Goal: Task Accomplishment & Management: Complete application form

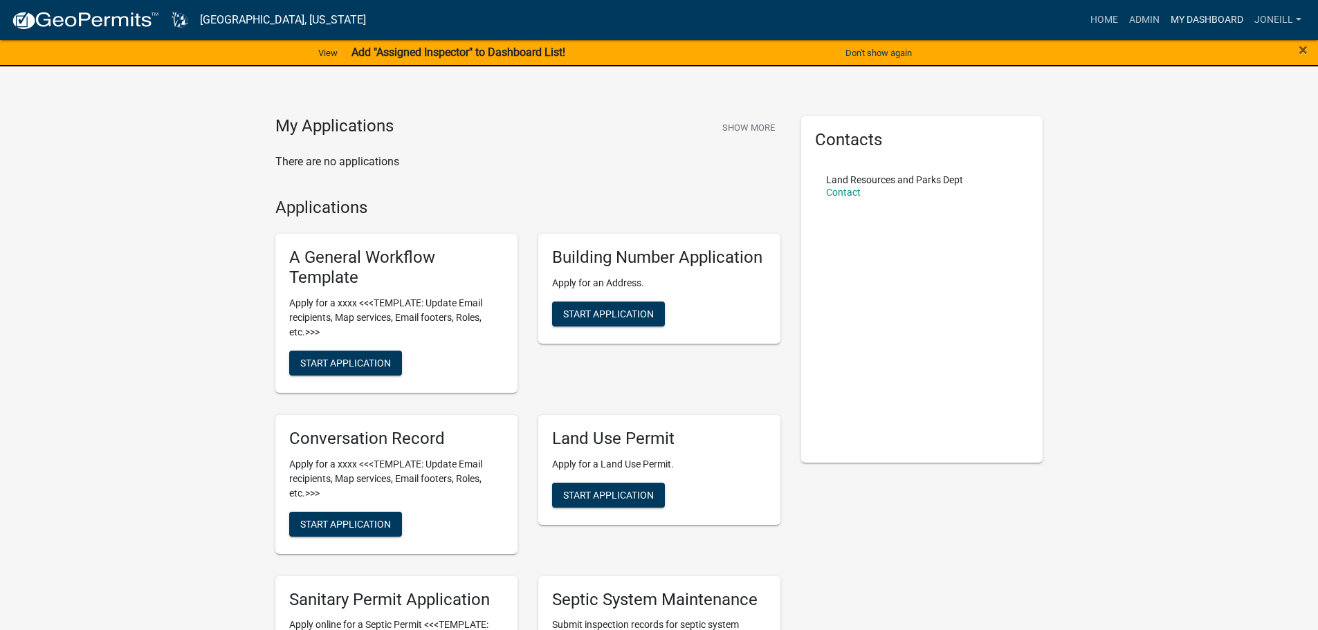
click at [1192, 17] on link "My Dashboard" at bounding box center [1207, 20] width 84 height 26
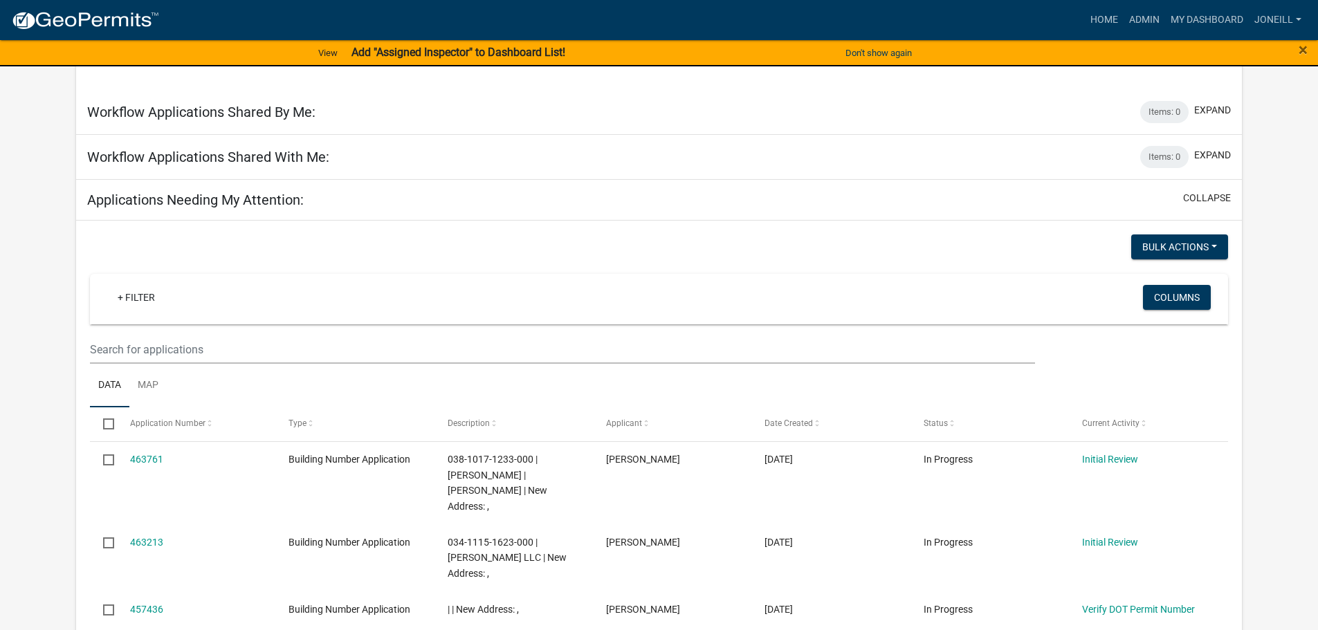
scroll to position [484, 0]
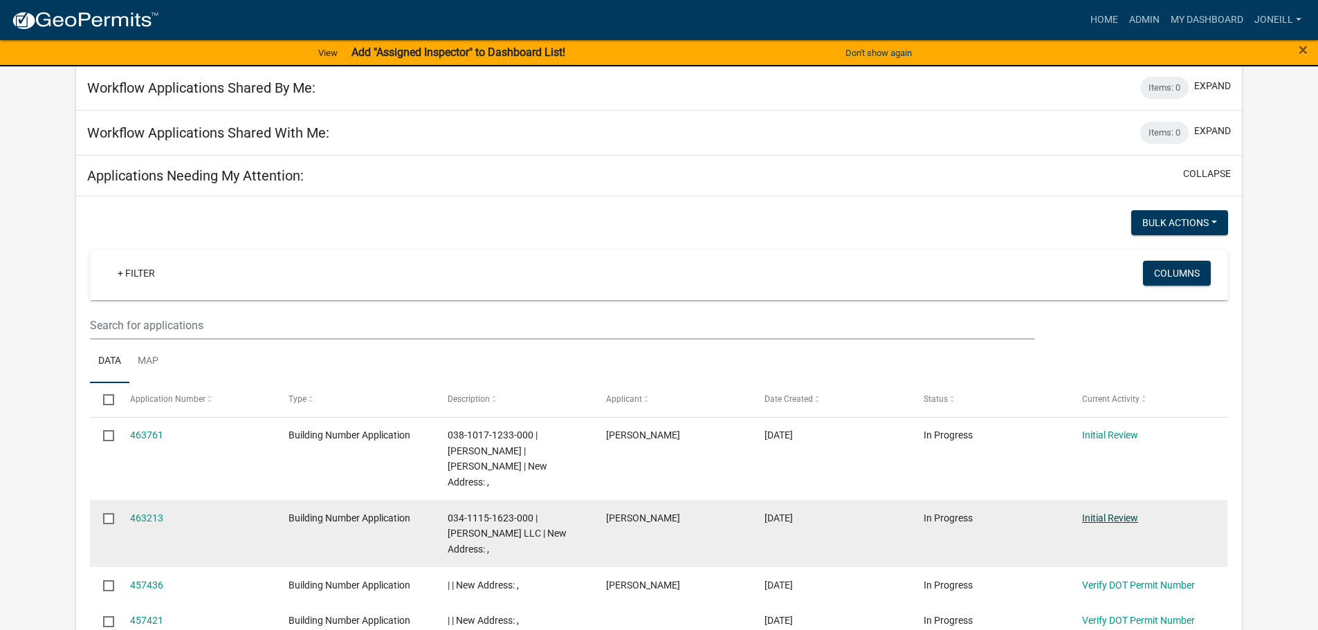
click at [1098, 513] on link "Initial Review" at bounding box center [1110, 518] width 56 height 11
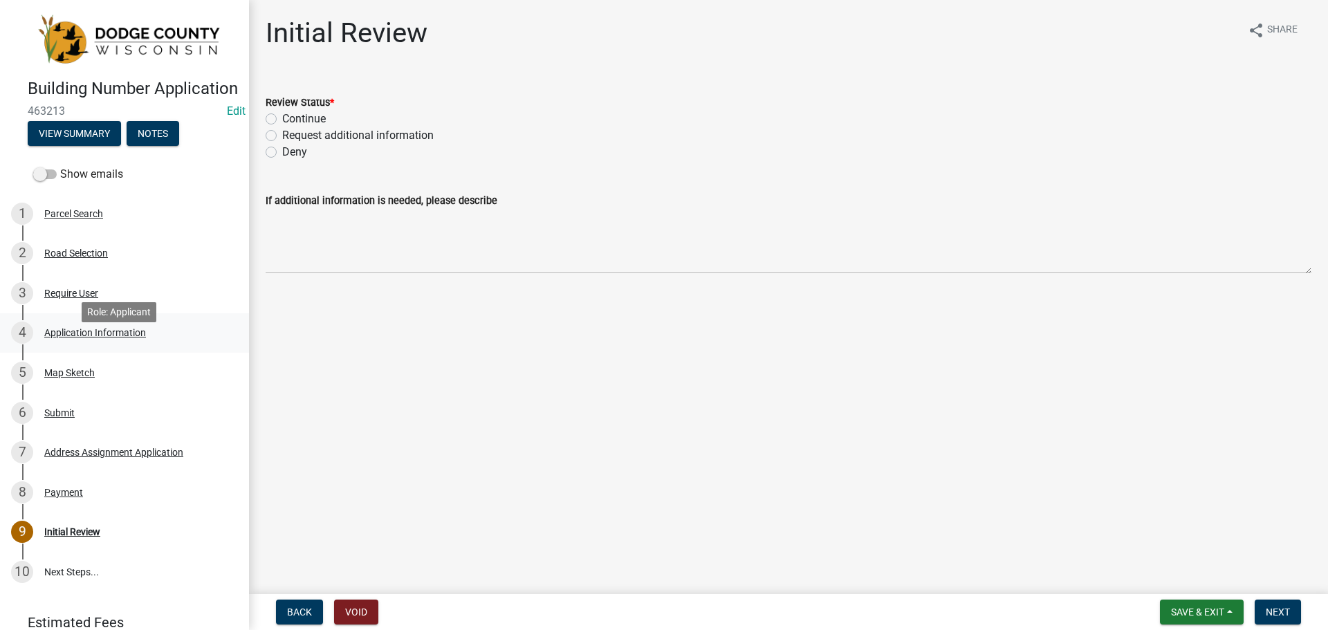
click at [71, 338] on div "Application Information" at bounding box center [95, 333] width 102 height 10
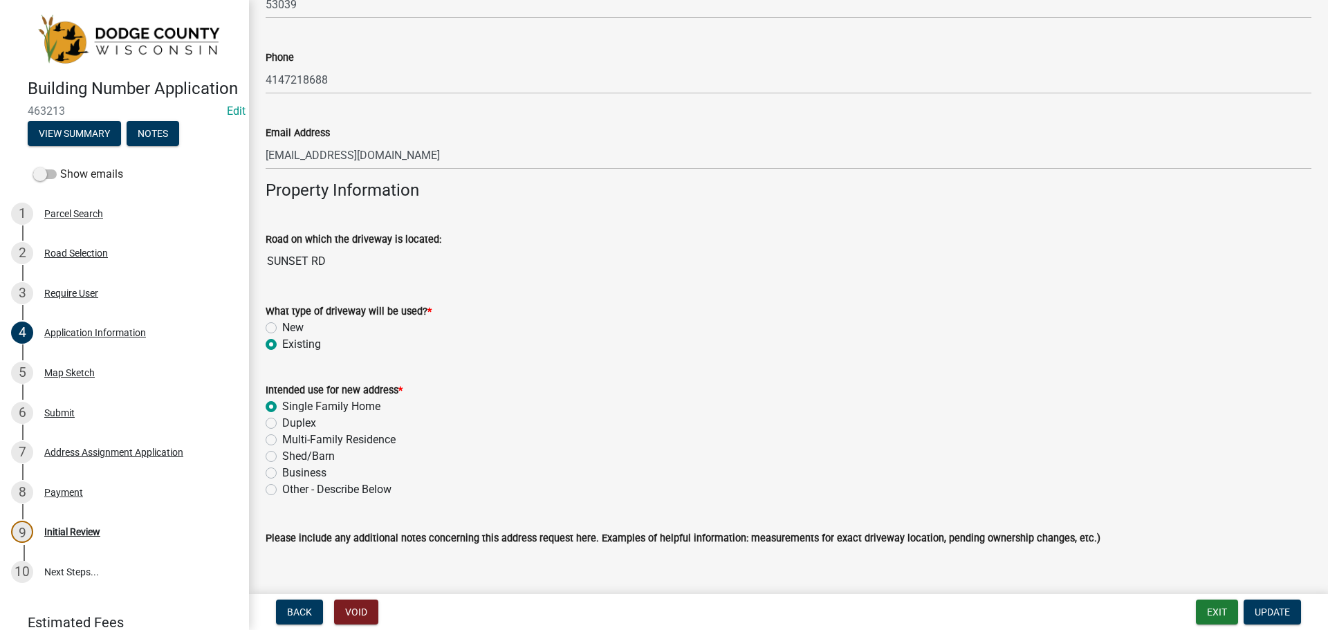
scroll to position [968, 0]
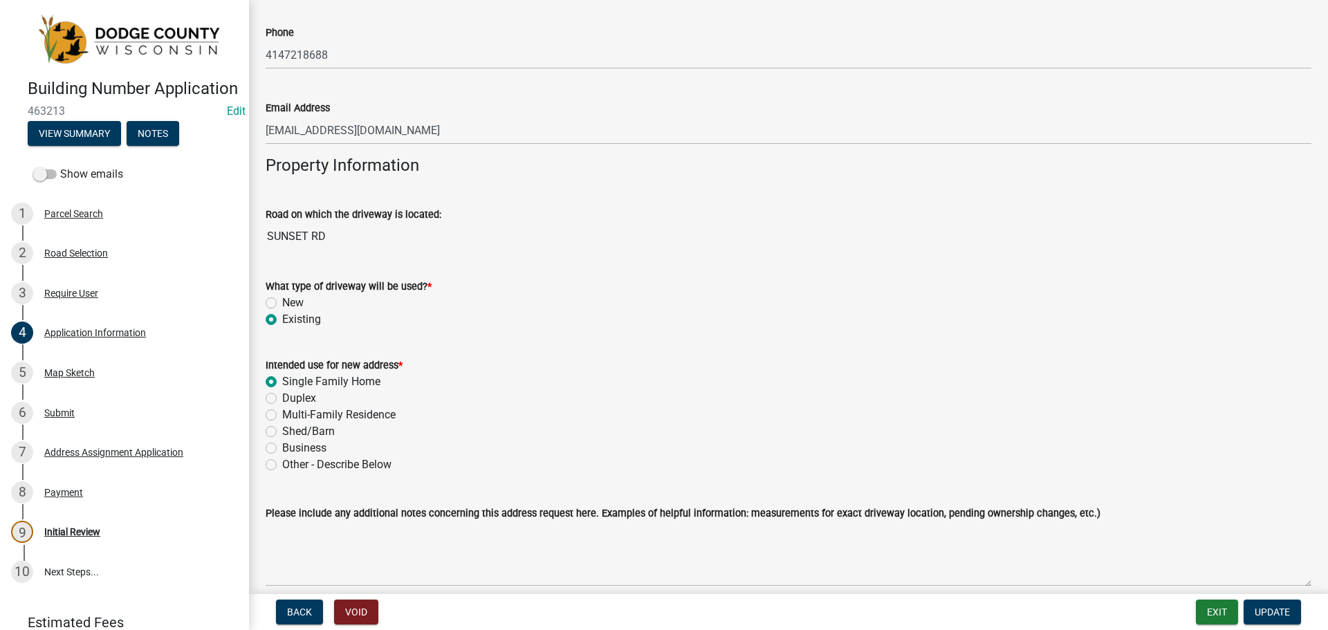
click at [282, 462] on label "Other - Describe Below" at bounding box center [336, 465] width 109 height 17
click at [282, 462] on input "Other - Describe Below" at bounding box center [286, 461] width 9 height 9
radio input "true"
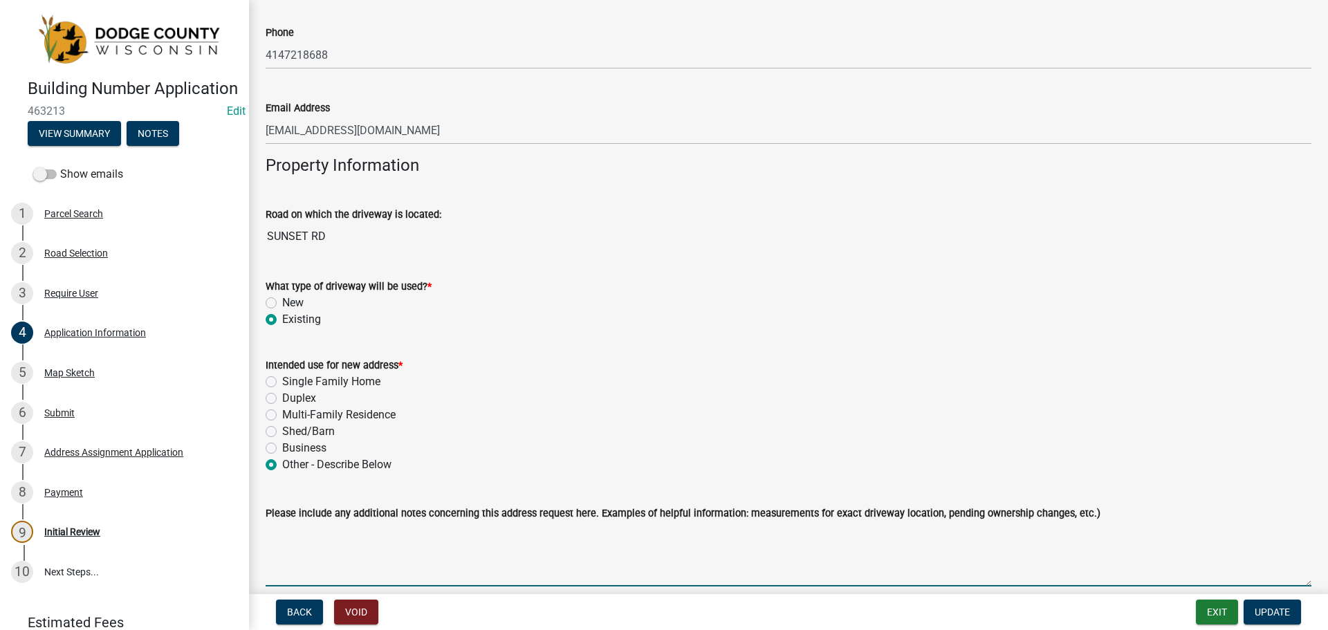
click at [295, 532] on textarea "Please include any additional notes concerning this address request here. Examp…" at bounding box center [789, 554] width 1046 height 65
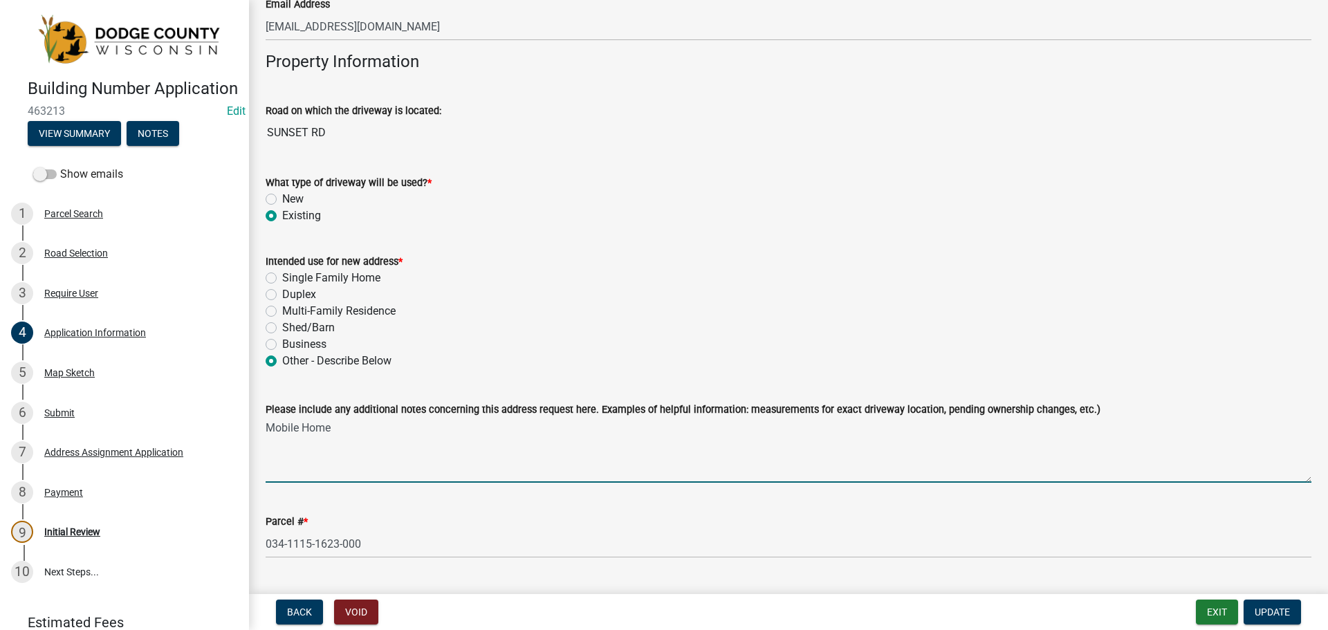
scroll to position [1107, 0]
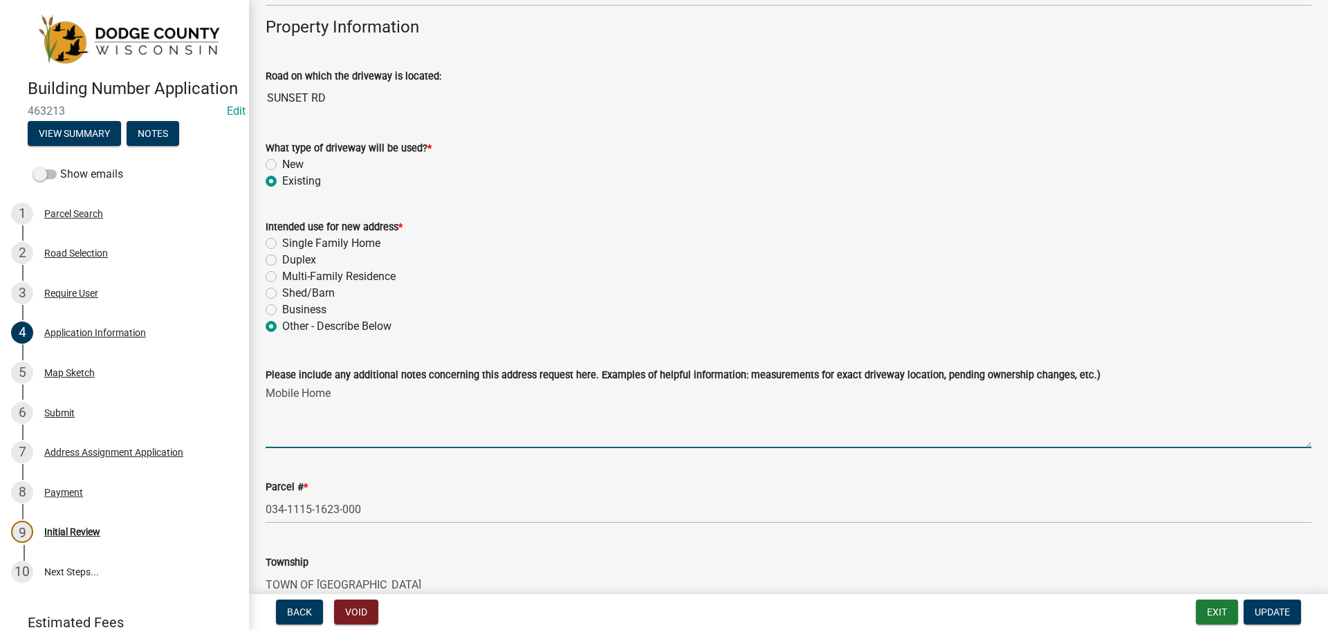
type textarea "Mobile Home"
click at [1262, 614] on span "Update" at bounding box center [1272, 612] width 35 height 11
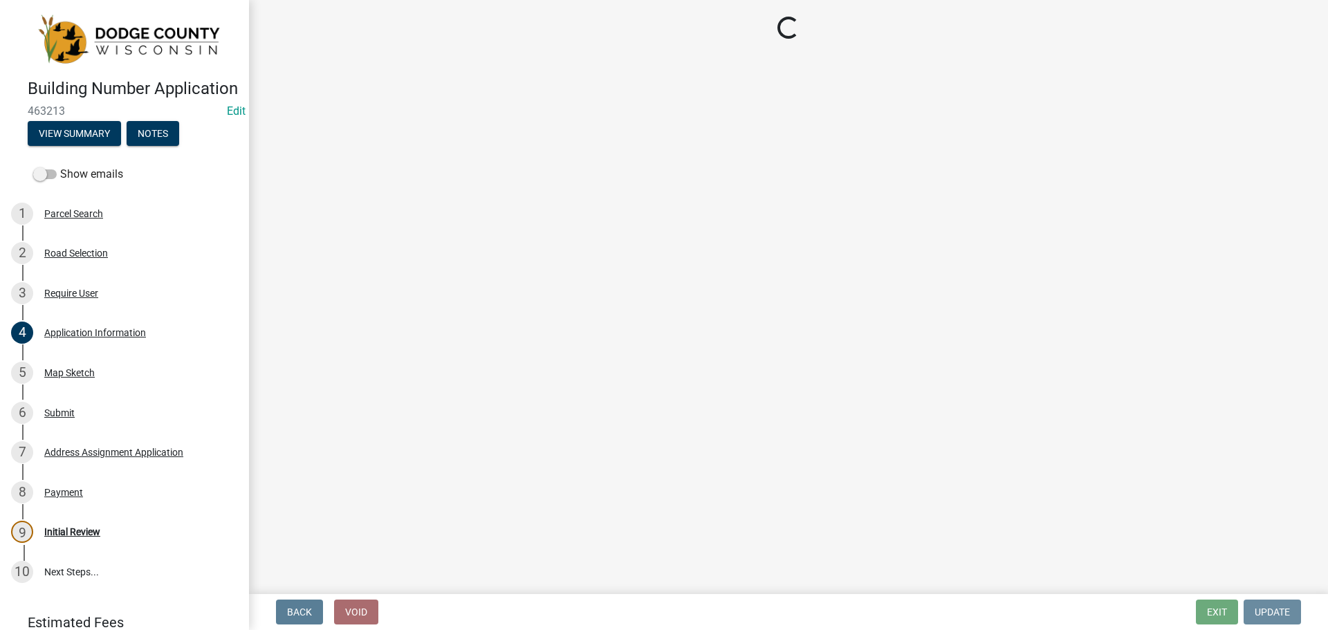
scroll to position [0, 0]
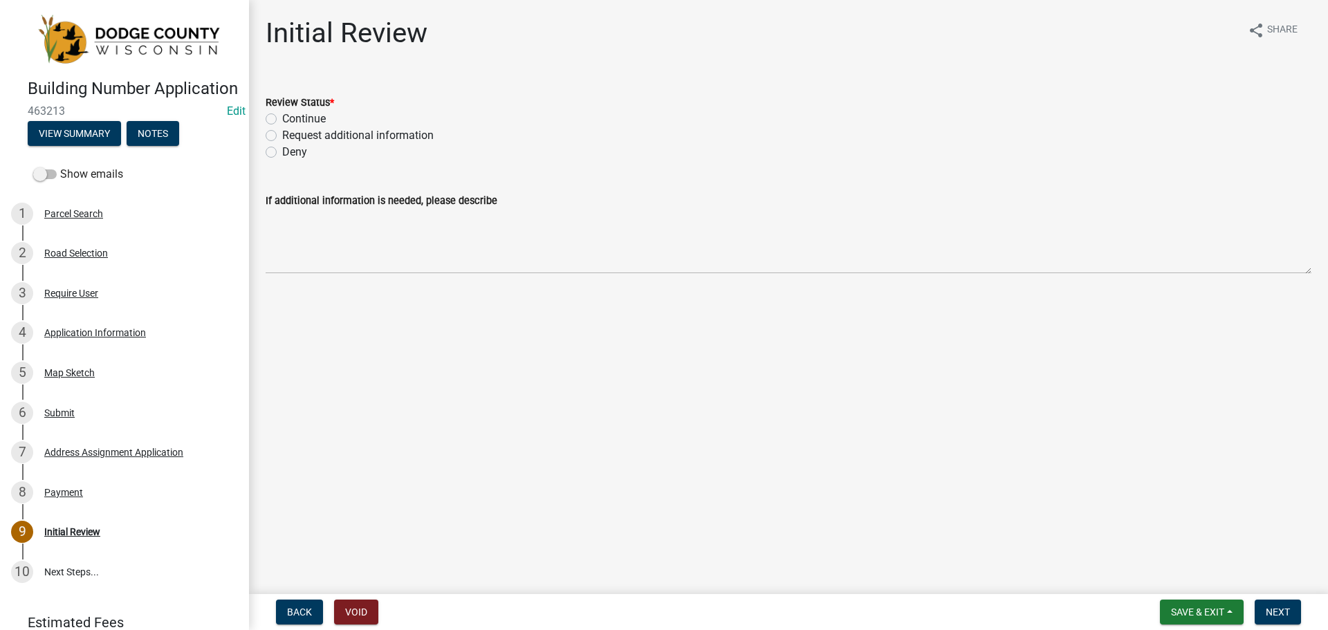
click at [282, 119] on label "Continue" at bounding box center [304, 119] width 44 height 17
click at [282, 119] on input "Continue" at bounding box center [286, 115] width 9 height 9
radio input "true"
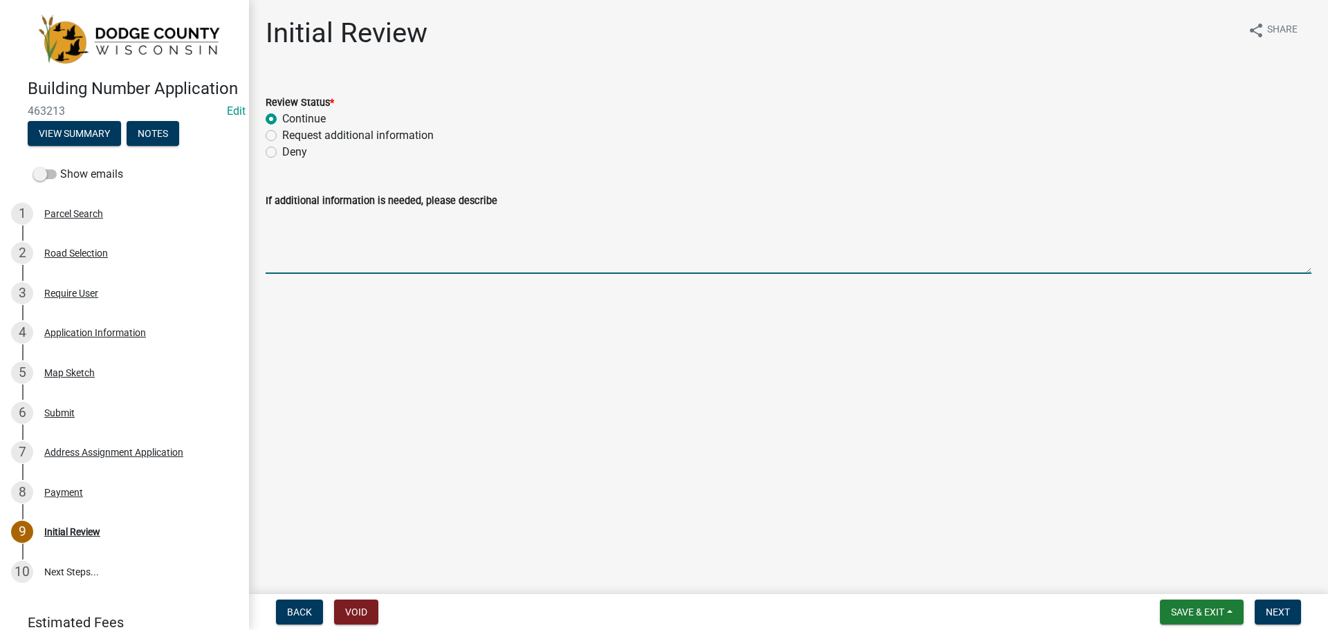
click at [274, 225] on textarea "If additional information is needed, please describe" at bounding box center [789, 241] width 1046 height 65
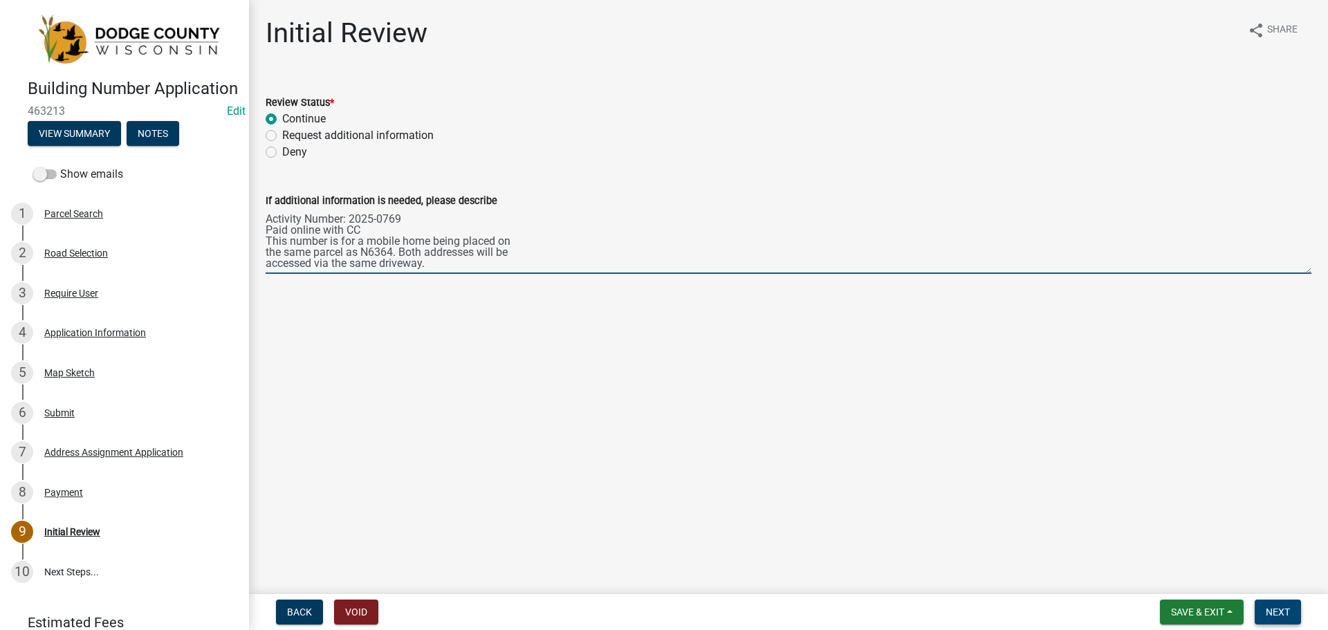
type textarea "Activity Number: 2025-0769 Paid online with CC This number is for a mobile home…"
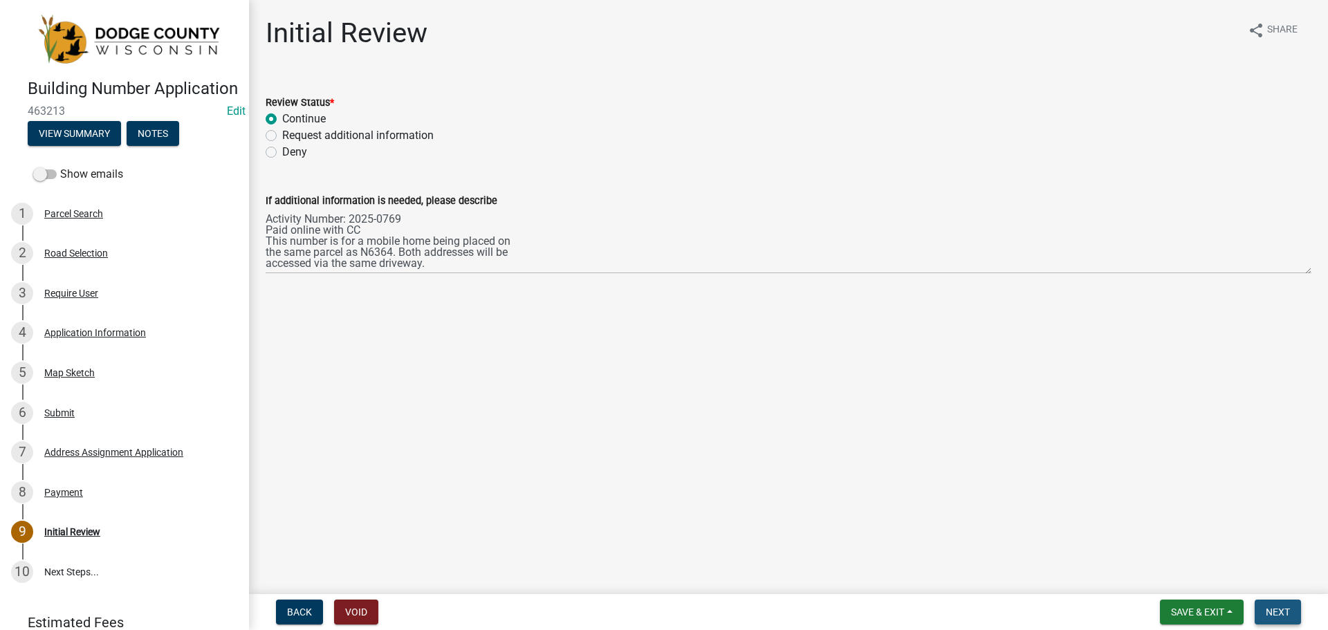
click at [1286, 615] on span "Next" at bounding box center [1278, 612] width 24 height 11
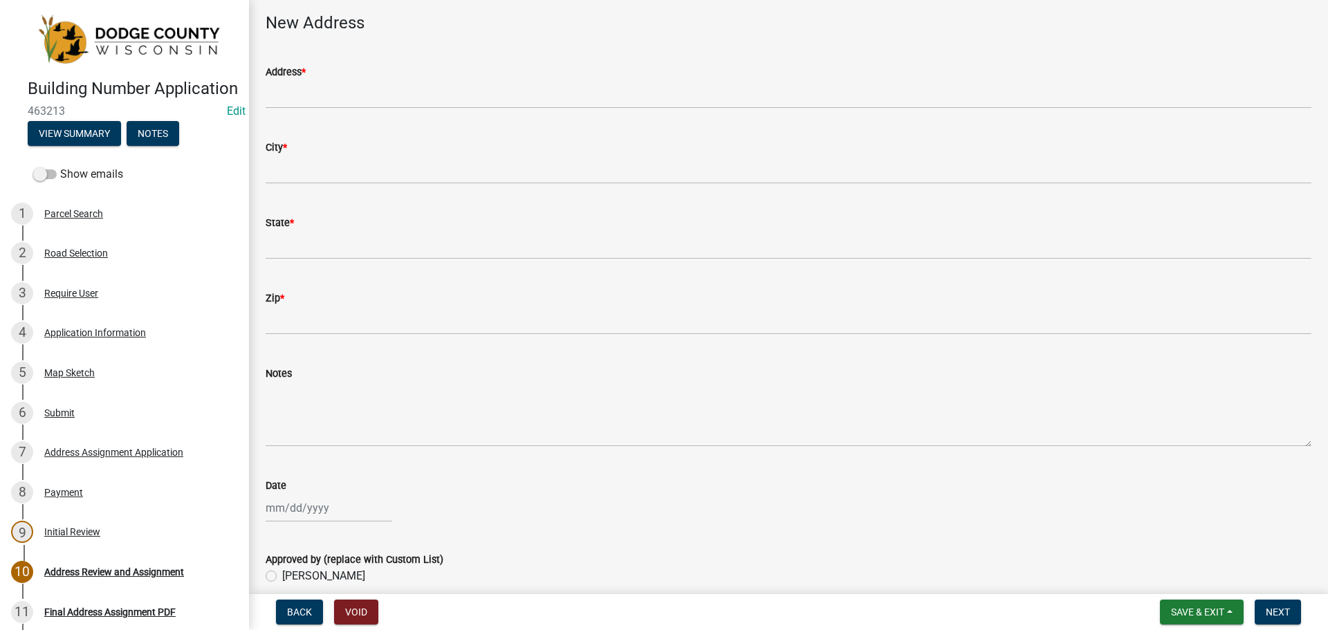
scroll to position [127, 0]
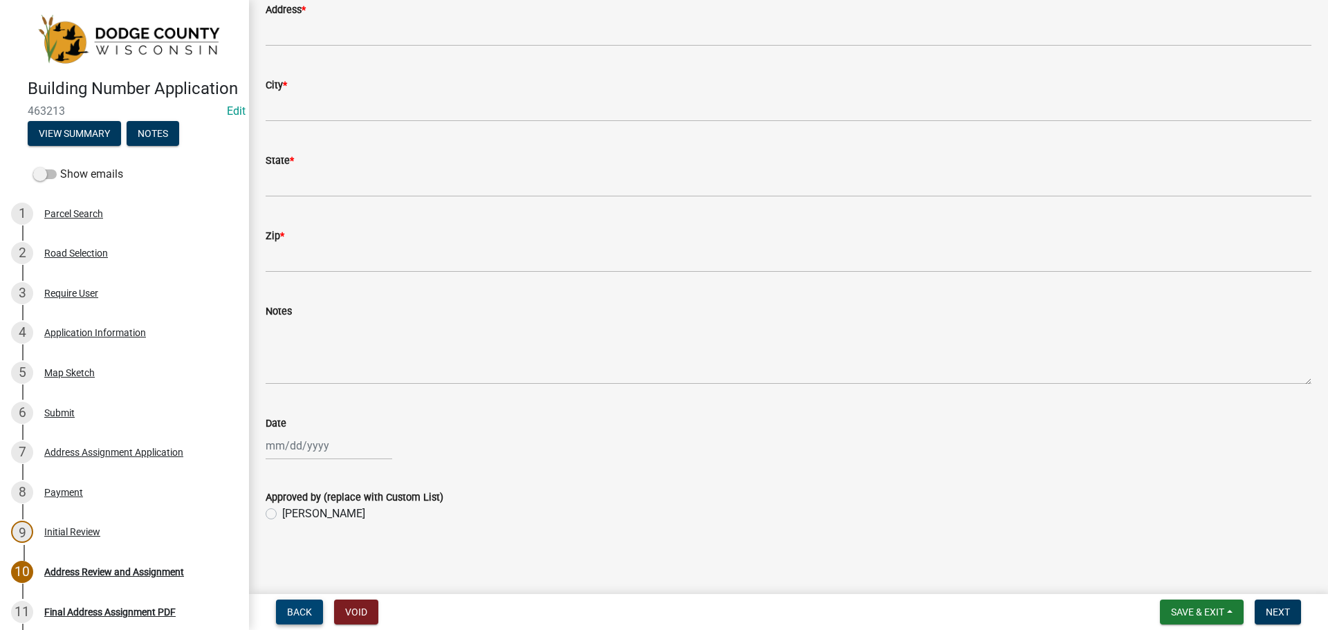
click at [303, 612] on span "Back" at bounding box center [299, 612] width 25 height 11
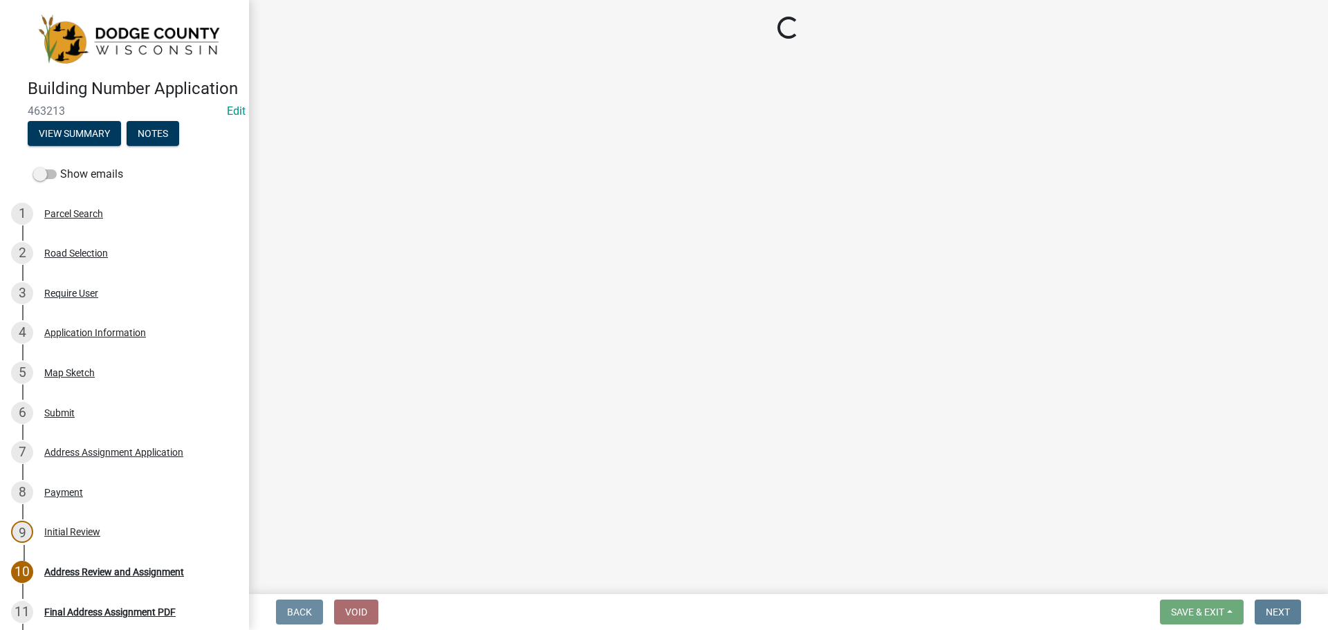
scroll to position [0, 0]
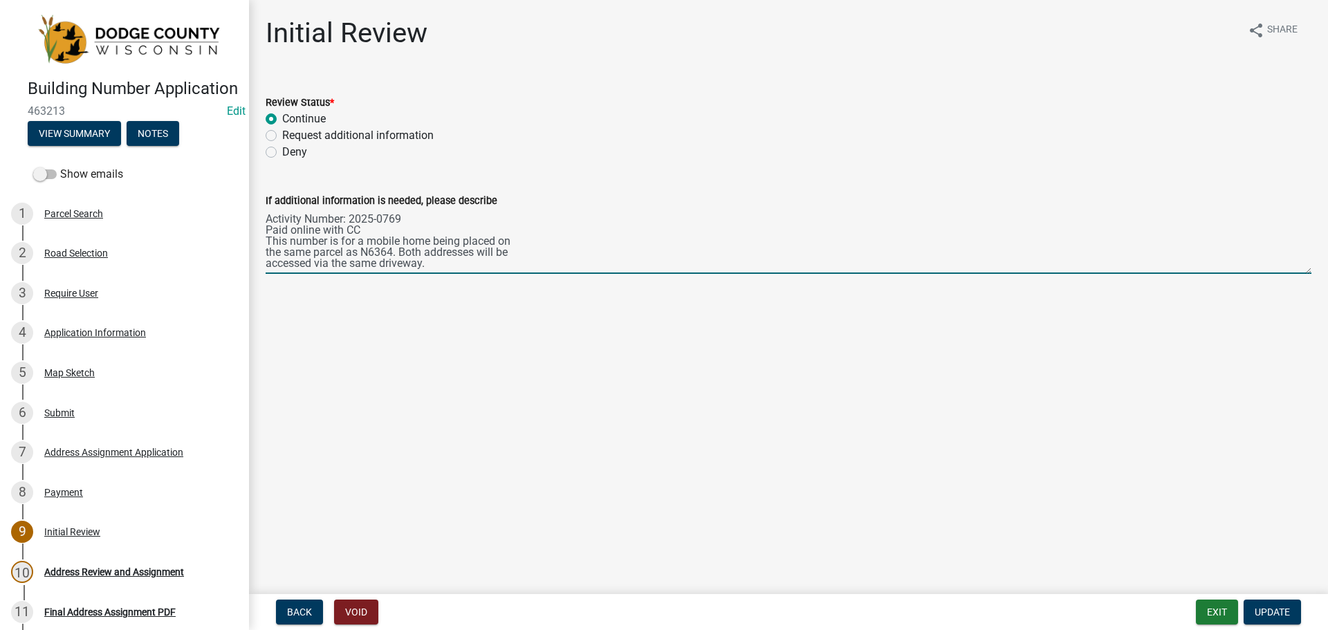
click at [401, 248] on textarea "Activity Number: 2025-0769 Paid online with CC This number is for a mobile home…" at bounding box center [789, 241] width 1046 height 65
drag, startPoint x: 436, startPoint y: 259, endPoint x: 217, endPoint y: 210, distance: 224.0
click at [217, 210] on div "Building Number Application 463213 Edit View Summary Notes Show emails 1 Parcel…" at bounding box center [664, 315] width 1328 height 630
click at [362, 241] on textarea "Activity Number: 2025-0769 Paid online with CC This number is for a mobile home…" at bounding box center [789, 241] width 1046 height 65
drag, startPoint x: 435, startPoint y: 265, endPoint x: 246, endPoint y: 221, distance: 193.9
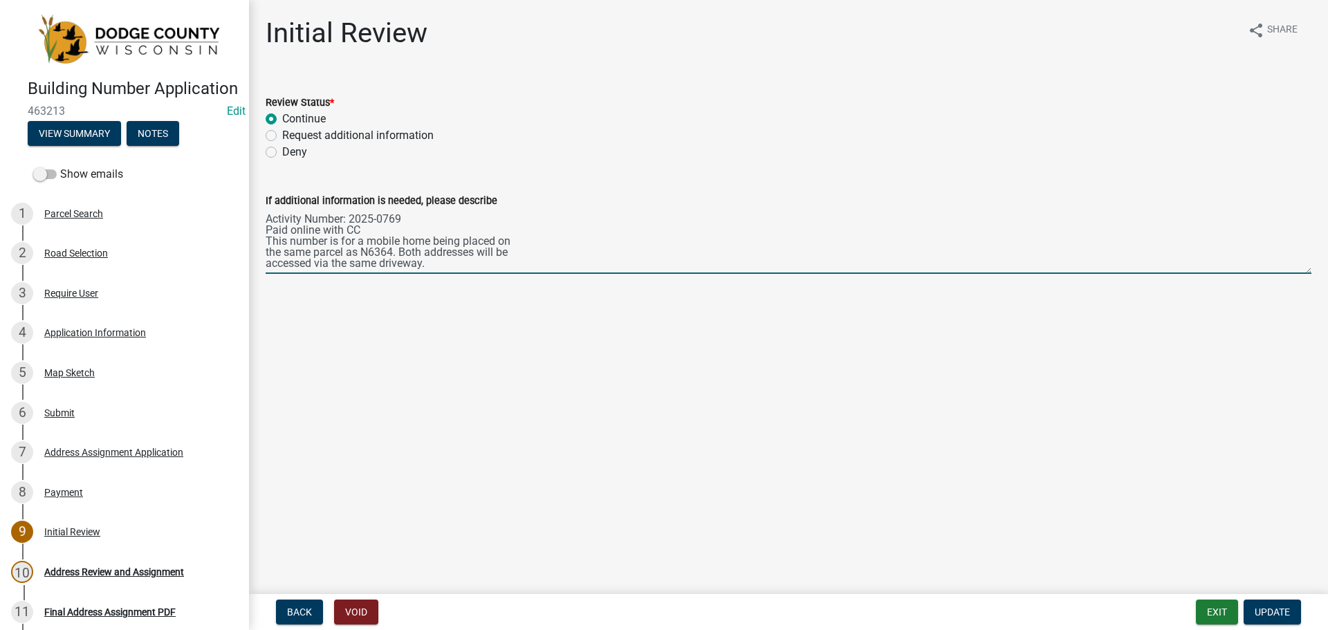
click at [246, 221] on div "Building Number Application 463213 Edit View Summary Notes Show emails 1 Parcel…" at bounding box center [664, 315] width 1328 height 630
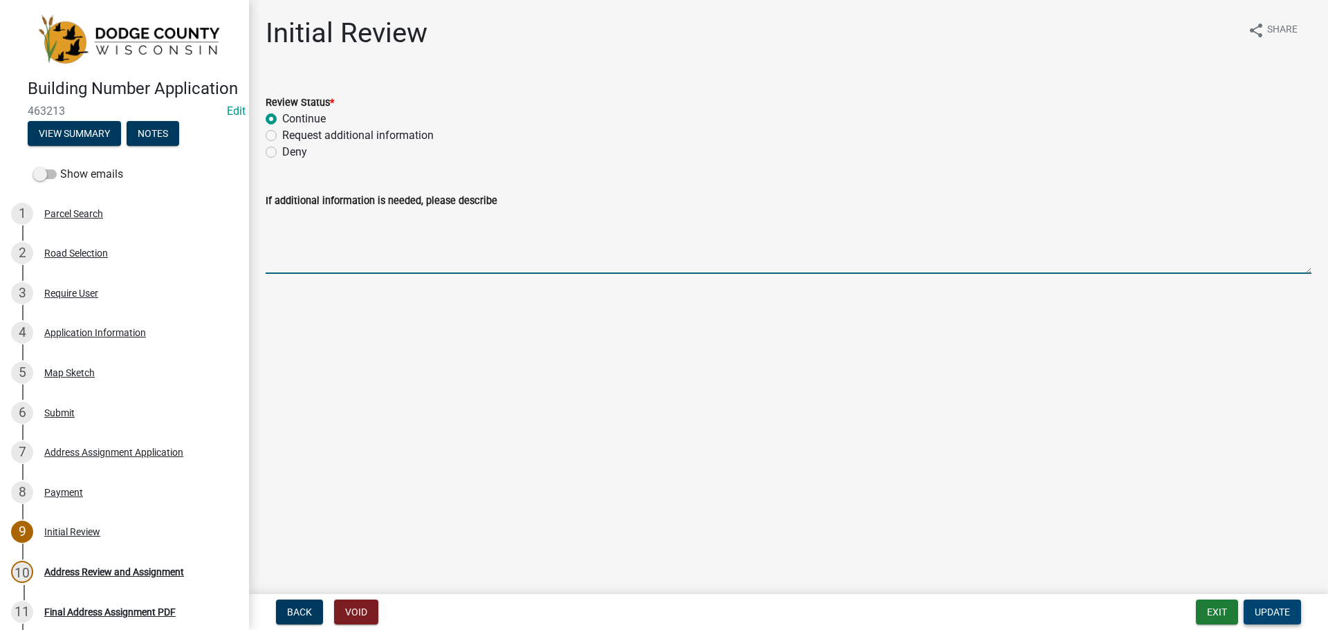
click at [1275, 614] on span "Update" at bounding box center [1272, 612] width 35 height 11
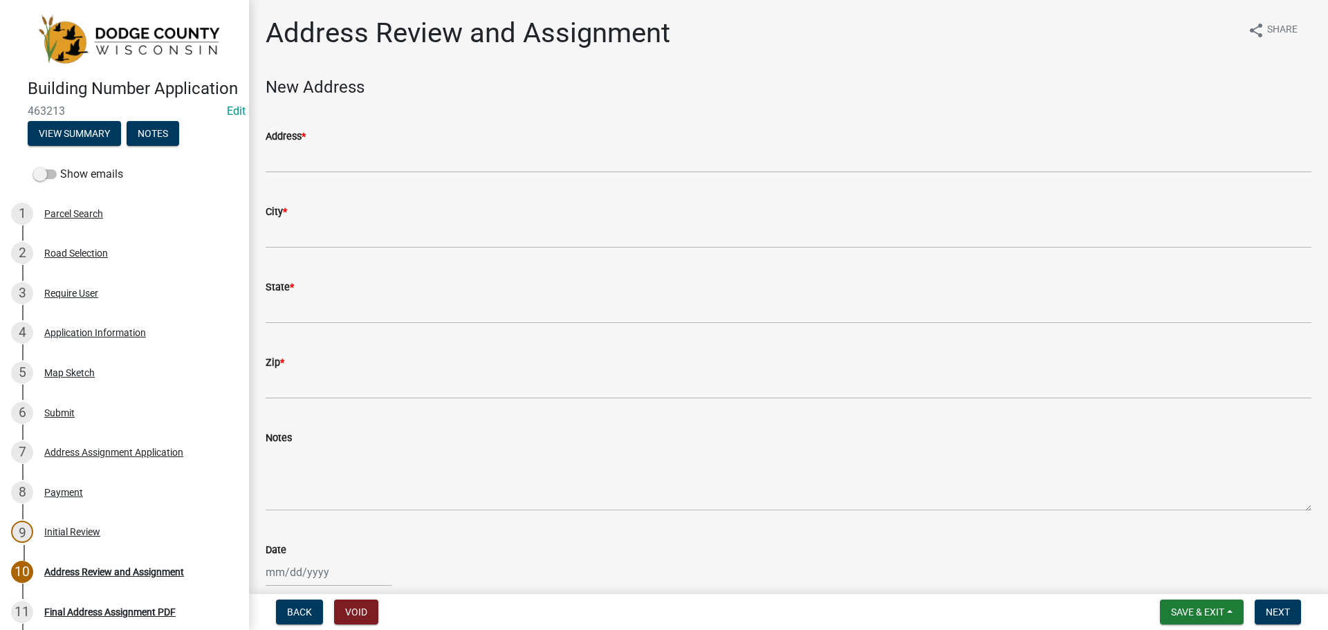
scroll to position [127, 0]
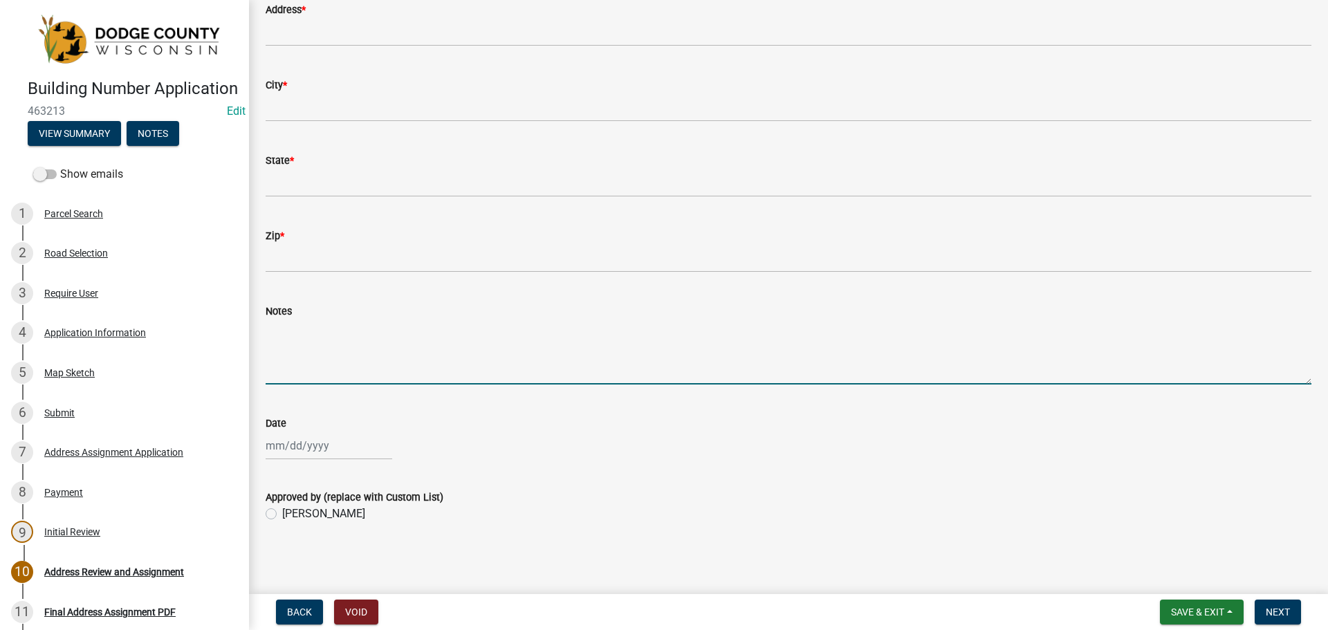
click at [293, 334] on textarea "Notes" at bounding box center [789, 352] width 1046 height 65
paste textarea "Activity Number: 2025-0769 Paid online with CC This number is for a mobile home…"
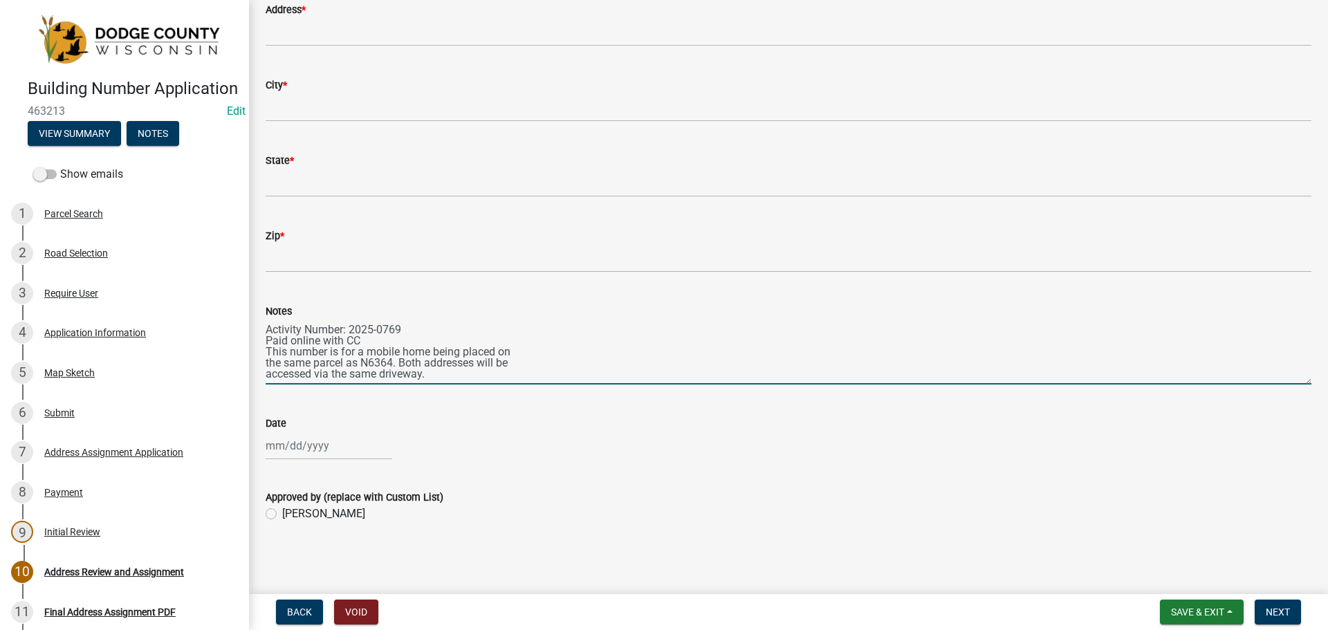
scroll to position [0, 0]
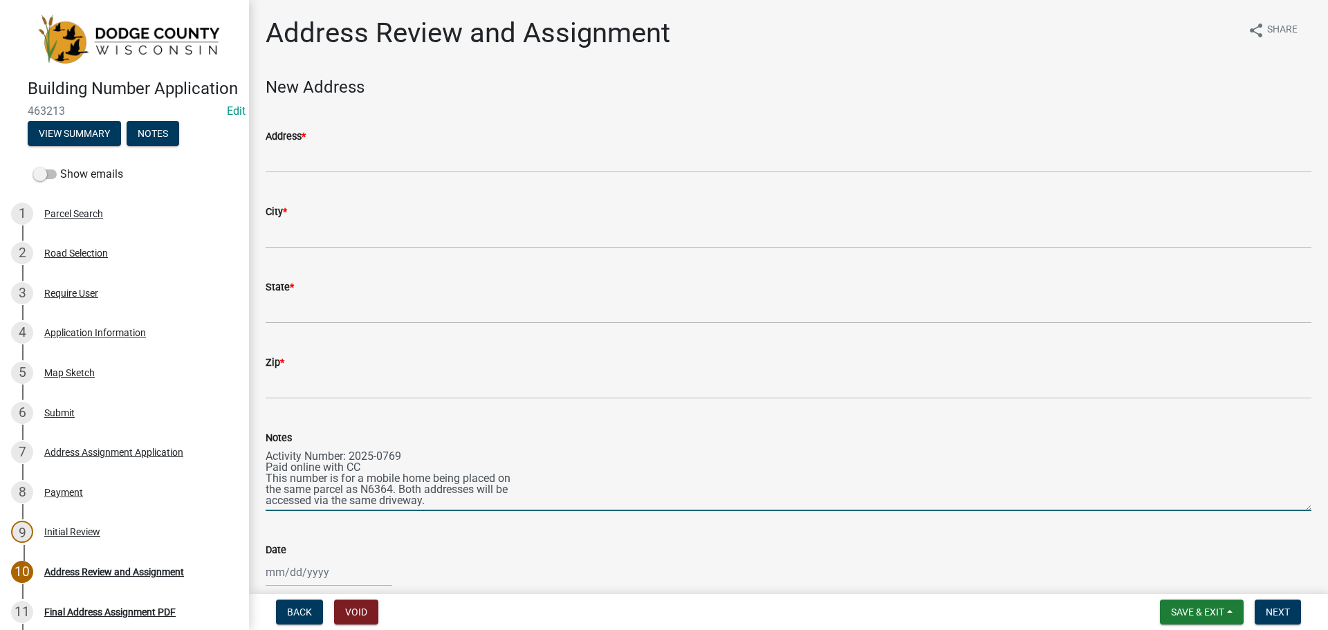
type textarea "Activity Number: 2025-0769 Paid online with CC This number is for a mobile home…"
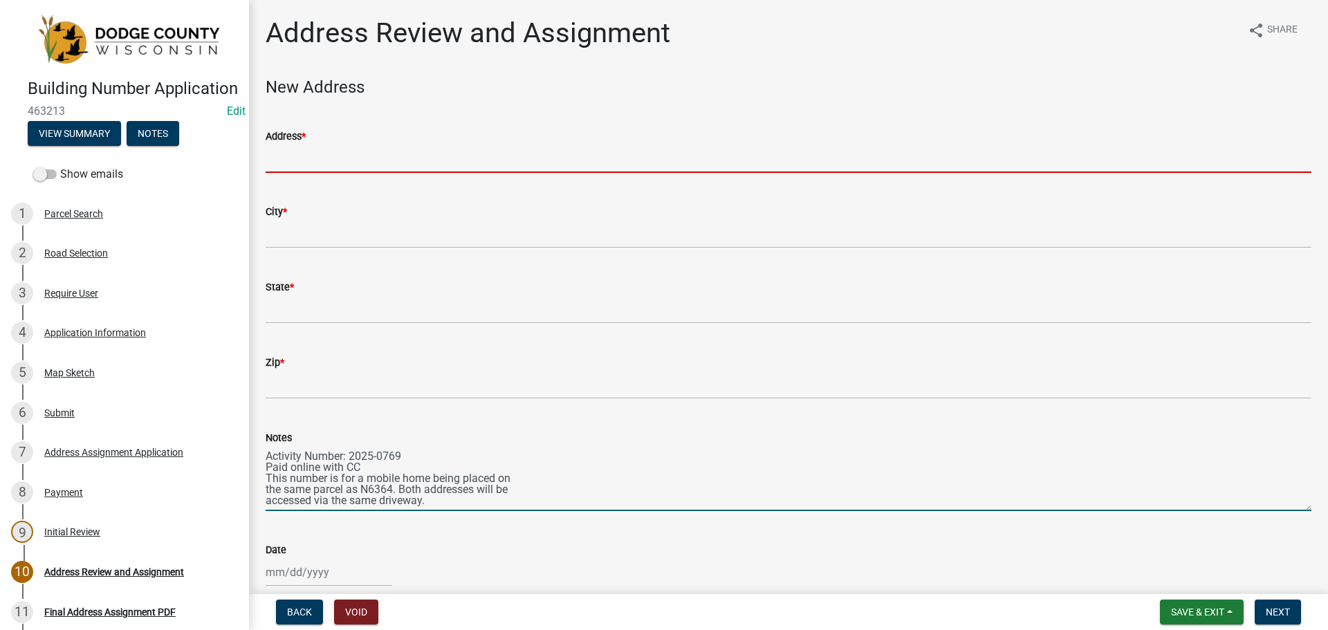
click at [297, 158] on input "Address *" at bounding box center [789, 159] width 1046 height 28
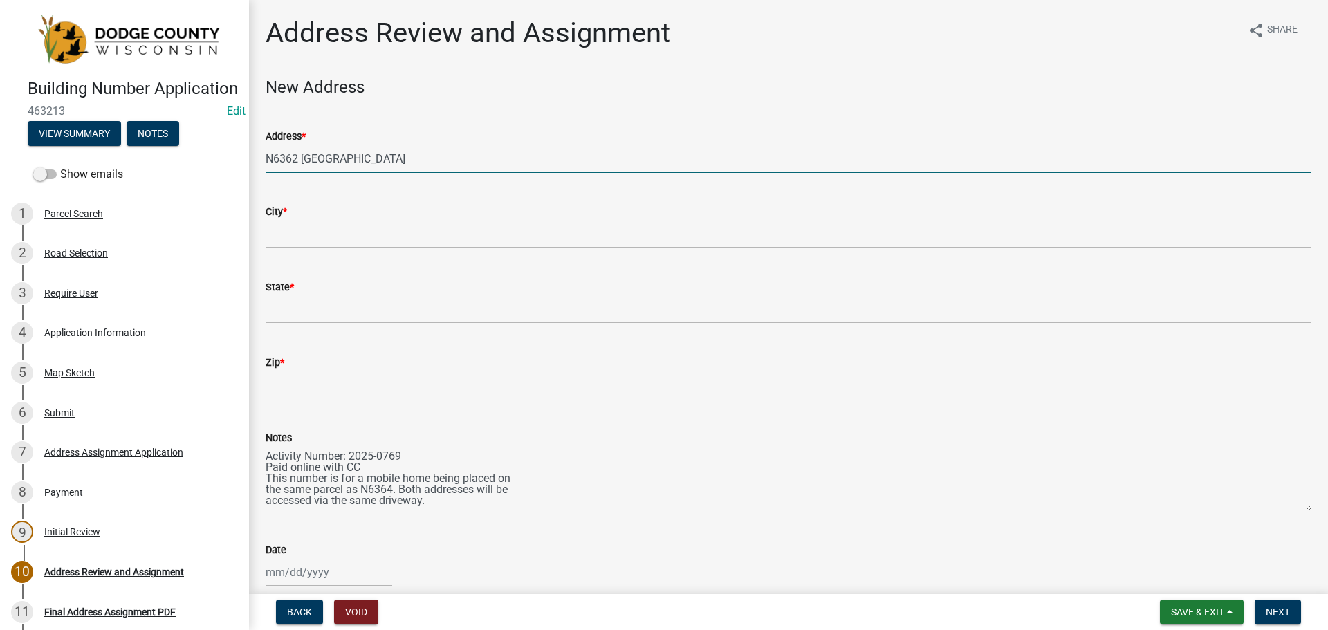
type input "N6362 [GEOGRAPHIC_DATA]"
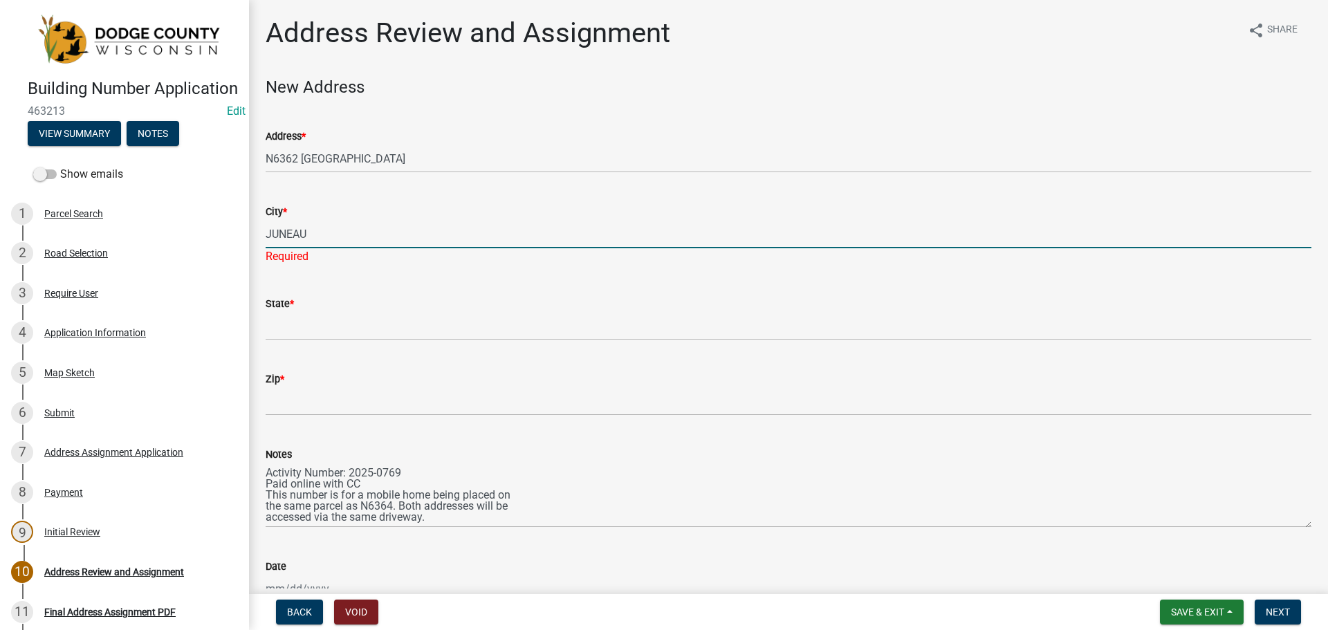
type input "JUNEAU"
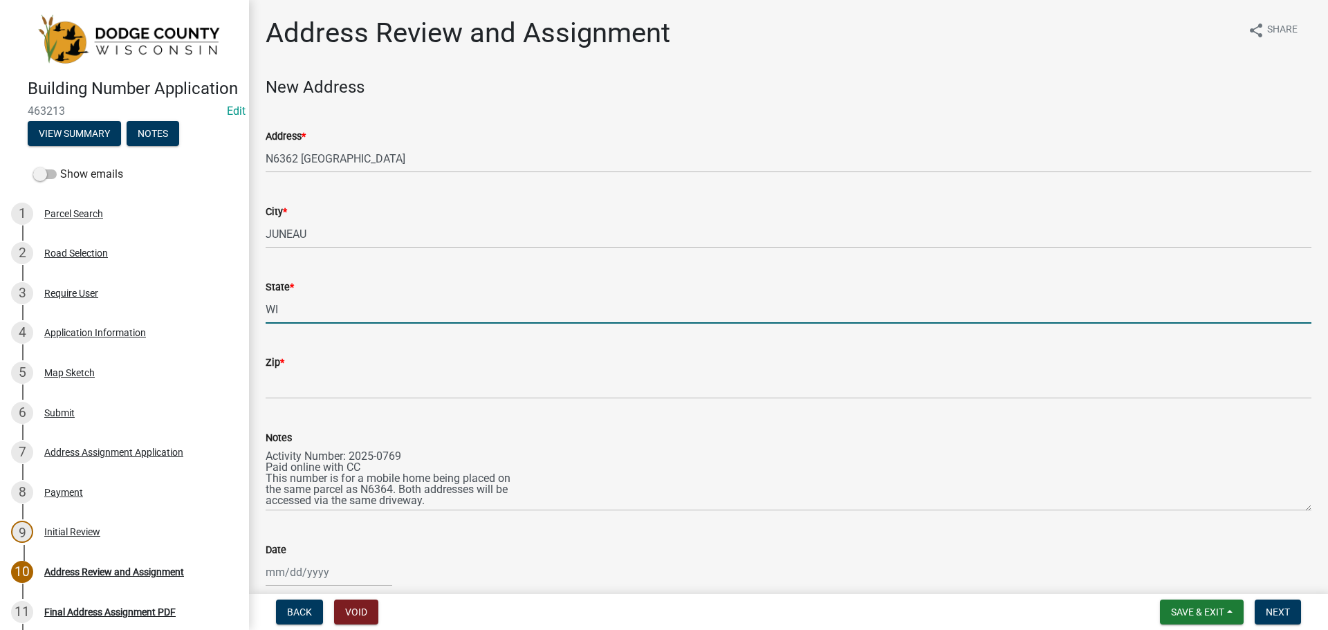
type input "WI"
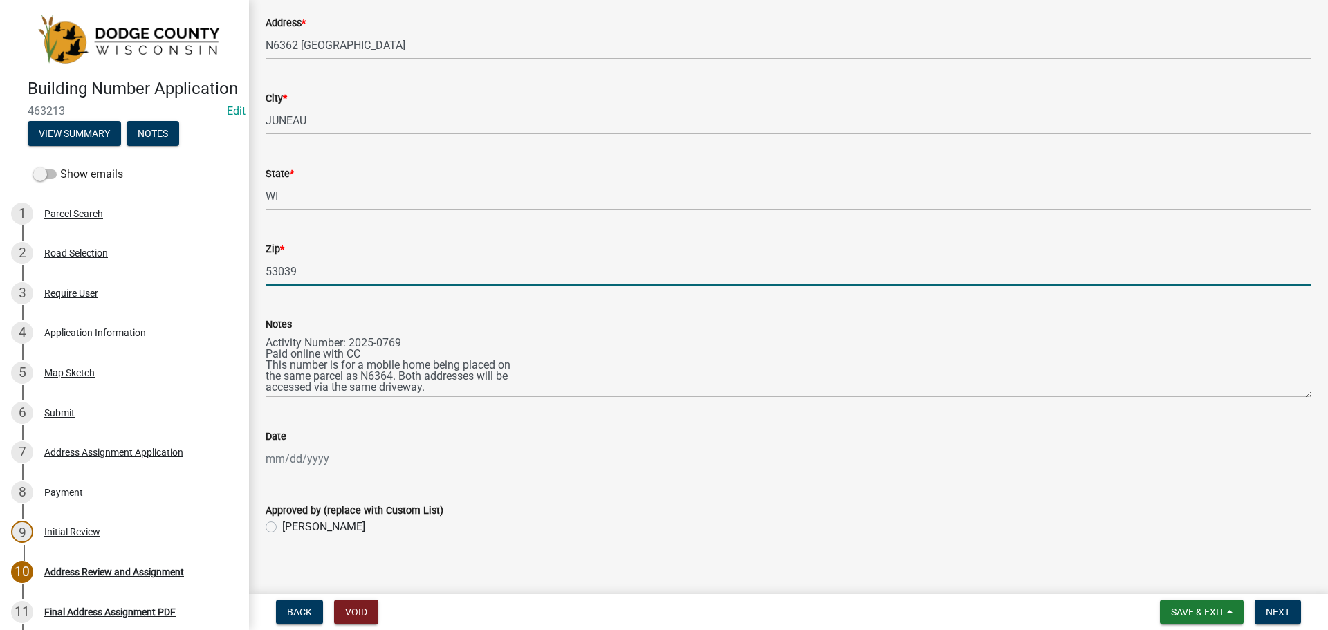
scroll to position [127, 0]
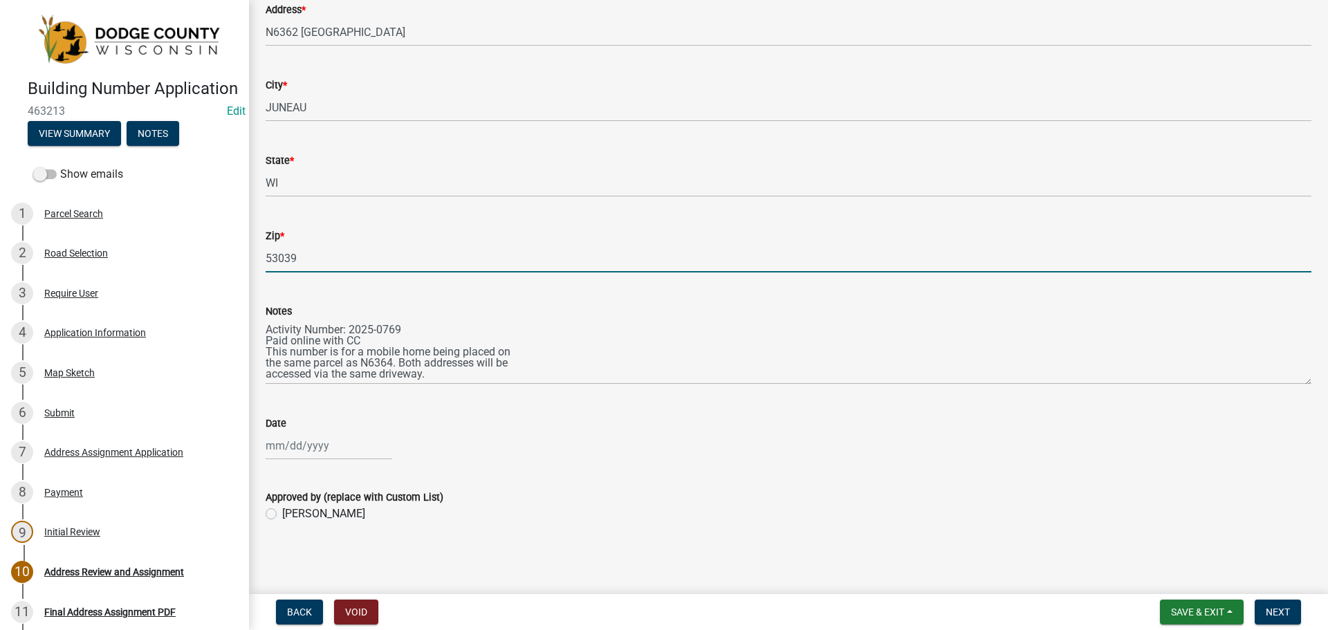
type input "53039"
click at [339, 444] on div at bounding box center [329, 446] width 127 height 28
select select "8"
select select "2025"
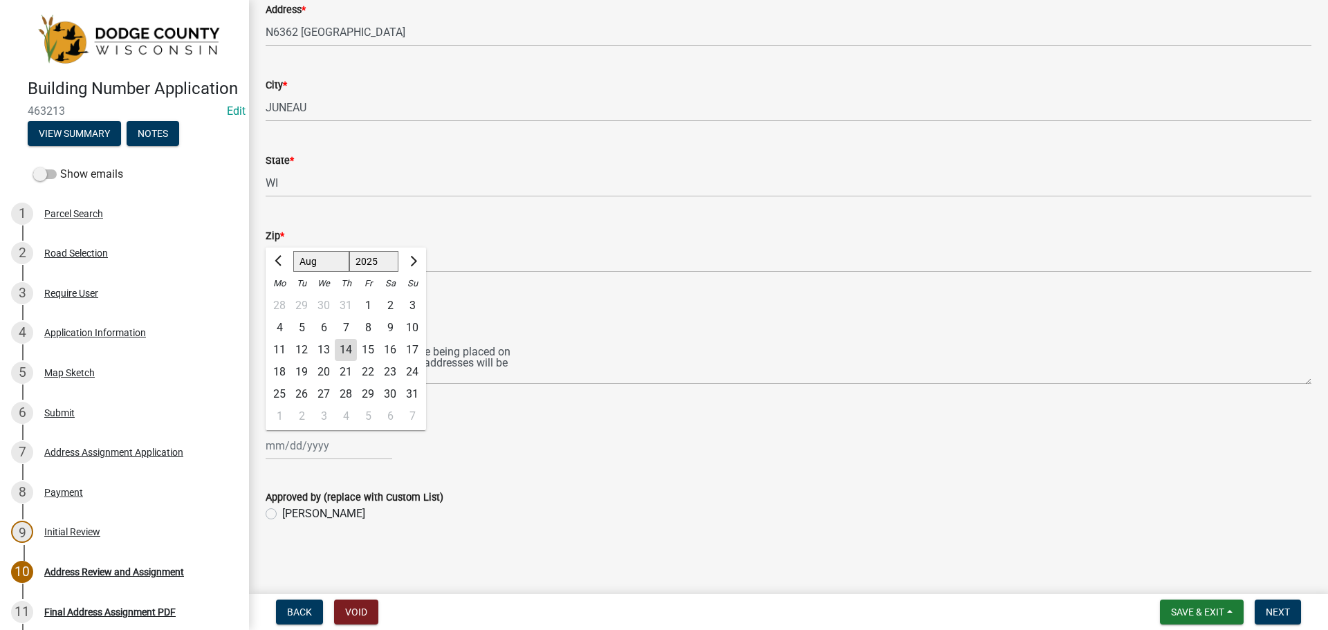
click at [344, 351] on div "14" at bounding box center [346, 350] width 22 height 22
type input "[DATE]"
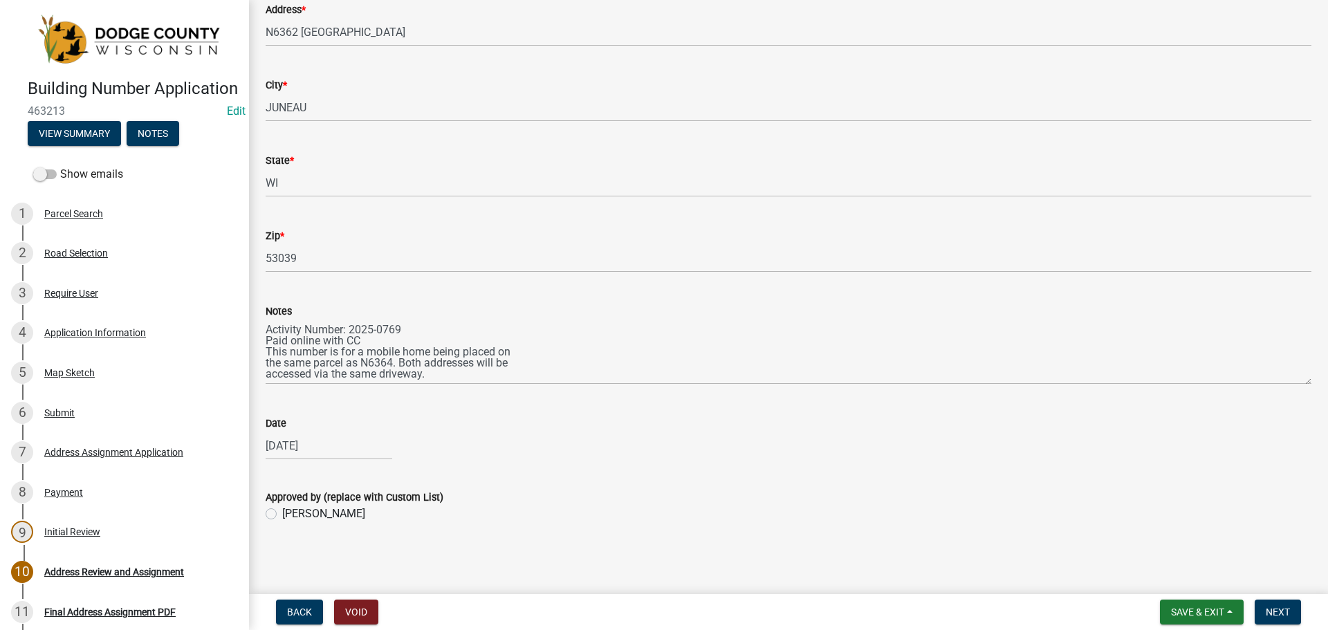
click at [282, 514] on label "[PERSON_NAME]" at bounding box center [323, 514] width 83 height 17
click at [282, 514] on input "[PERSON_NAME]" at bounding box center [286, 510] width 9 height 9
radio input "true"
click at [1282, 615] on span "Next" at bounding box center [1278, 612] width 24 height 11
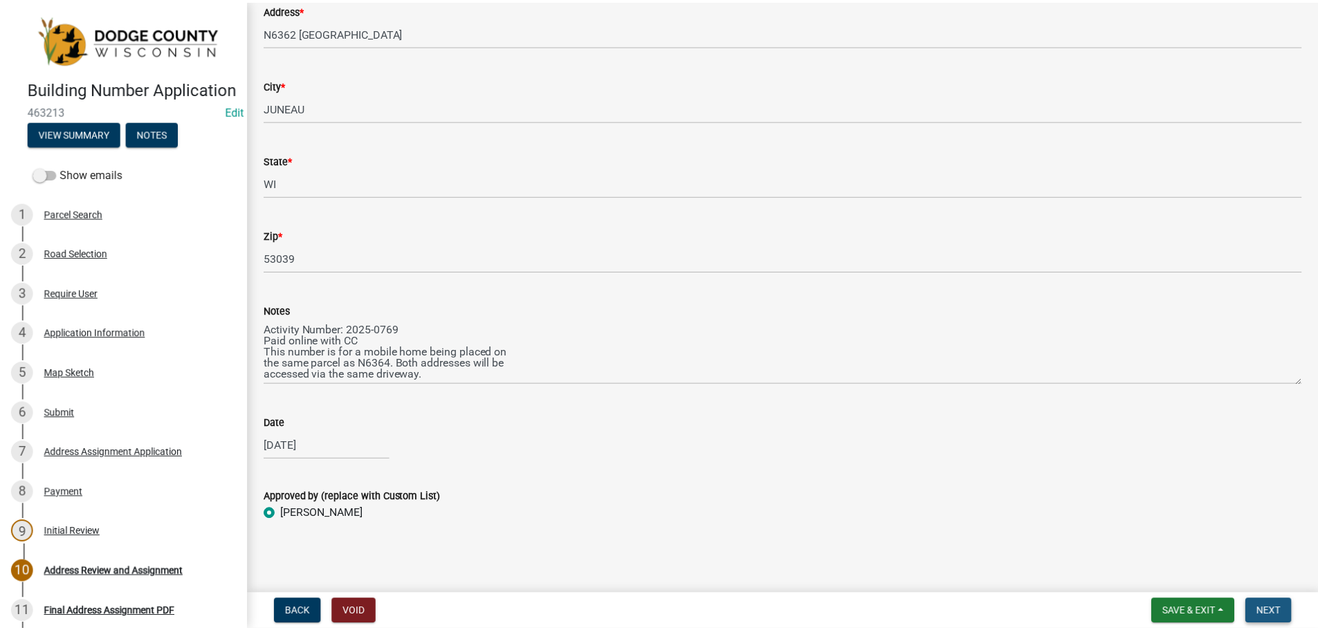
scroll to position [0, 0]
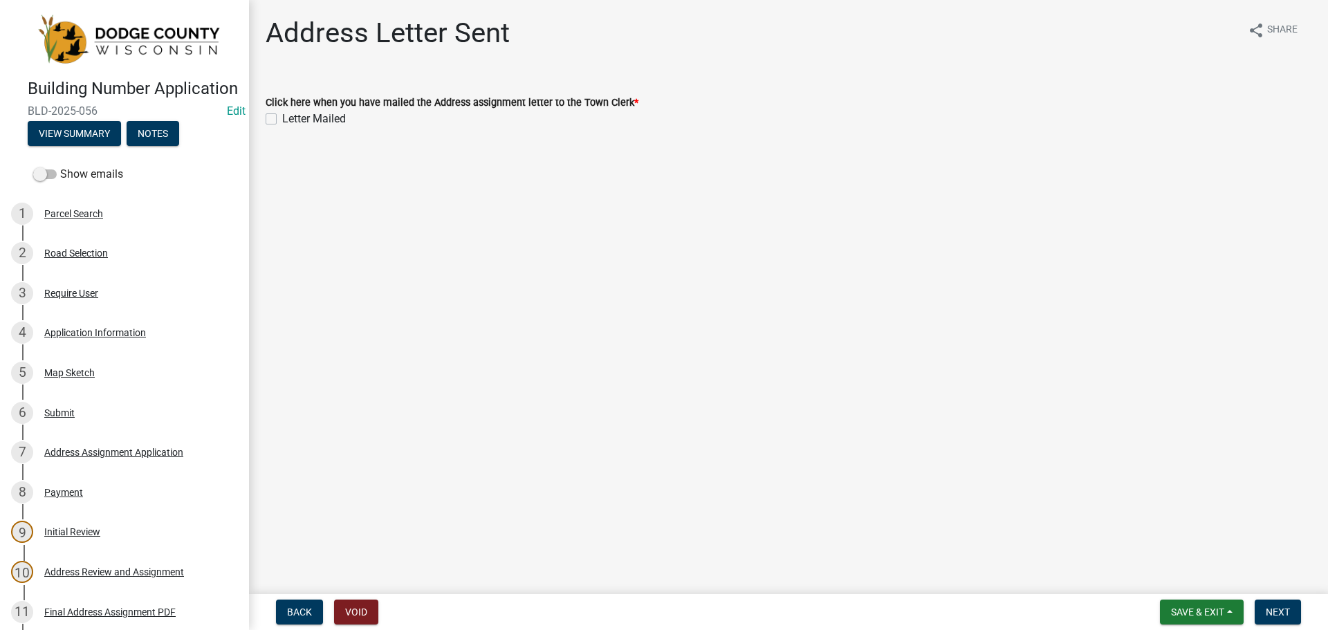
click at [282, 114] on label "Letter Mailed" at bounding box center [314, 119] width 64 height 17
click at [282, 114] on input "Letter Mailed" at bounding box center [286, 115] width 9 height 9
checkbox input "true"
click at [1271, 607] on span "Next" at bounding box center [1278, 612] width 24 height 11
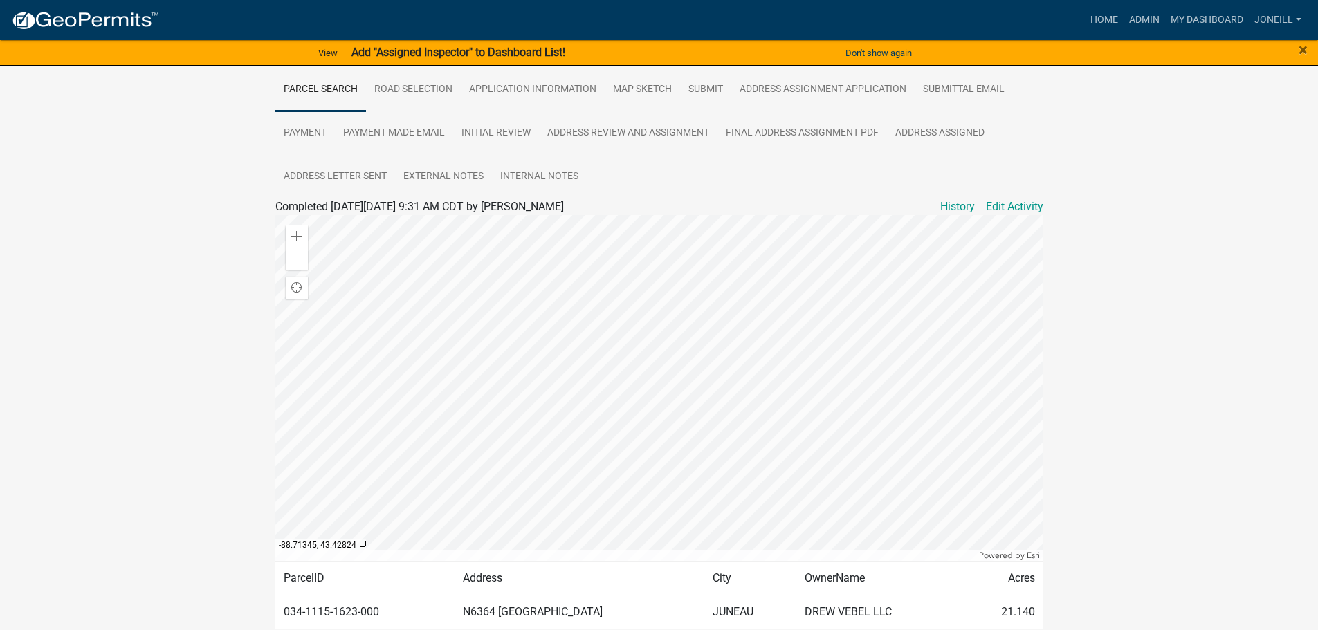
scroll to position [259, 0]
click at [459, 181] on link "External Notes" at bounding box center [443, 178] width 97 height 44
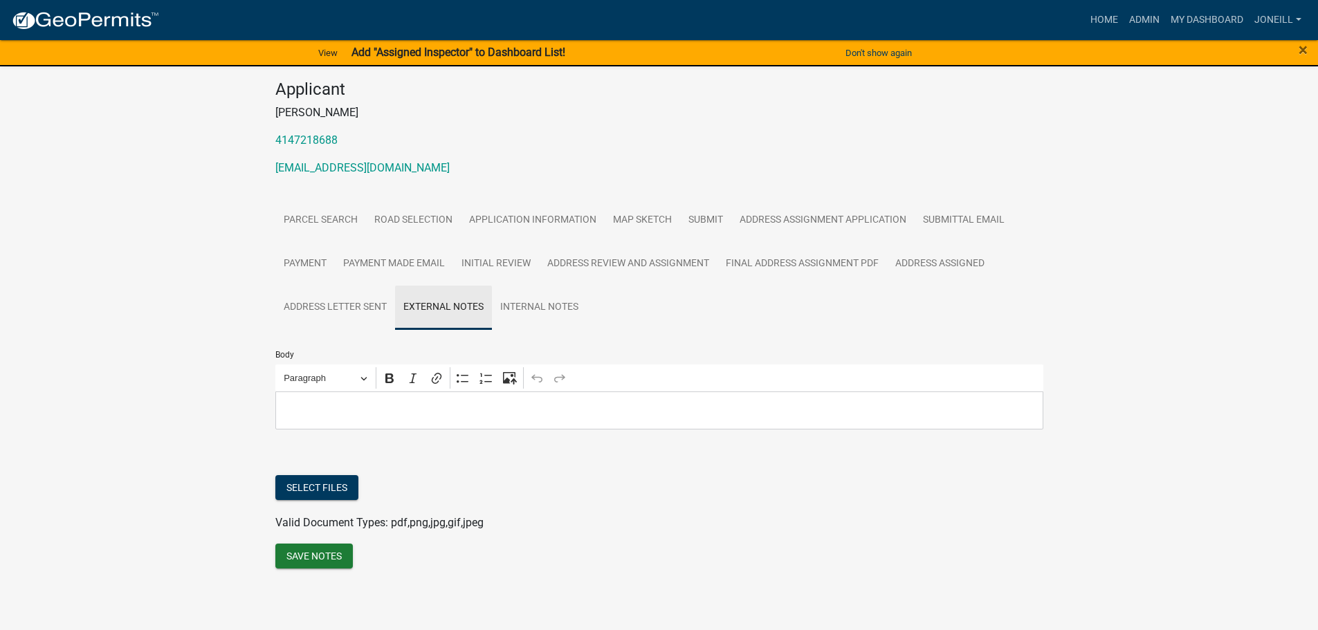
scroll to position [130, 0]
click at [335, 484] on button "Select files" at bounding box center [316, 487] width 83 height 25
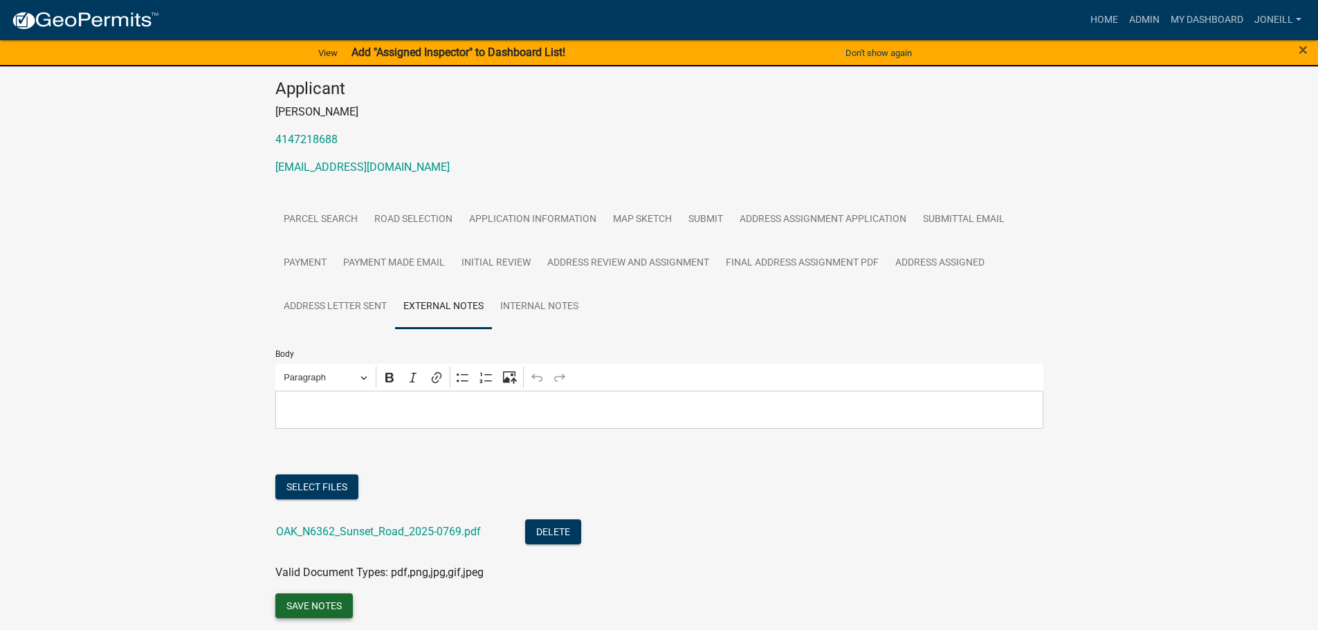
click at [320, 607] on button "Save Notes" at bounding box center [313, 605] width 77 height 25
